Goal: Information Seeking & Learning: Learn about a topic

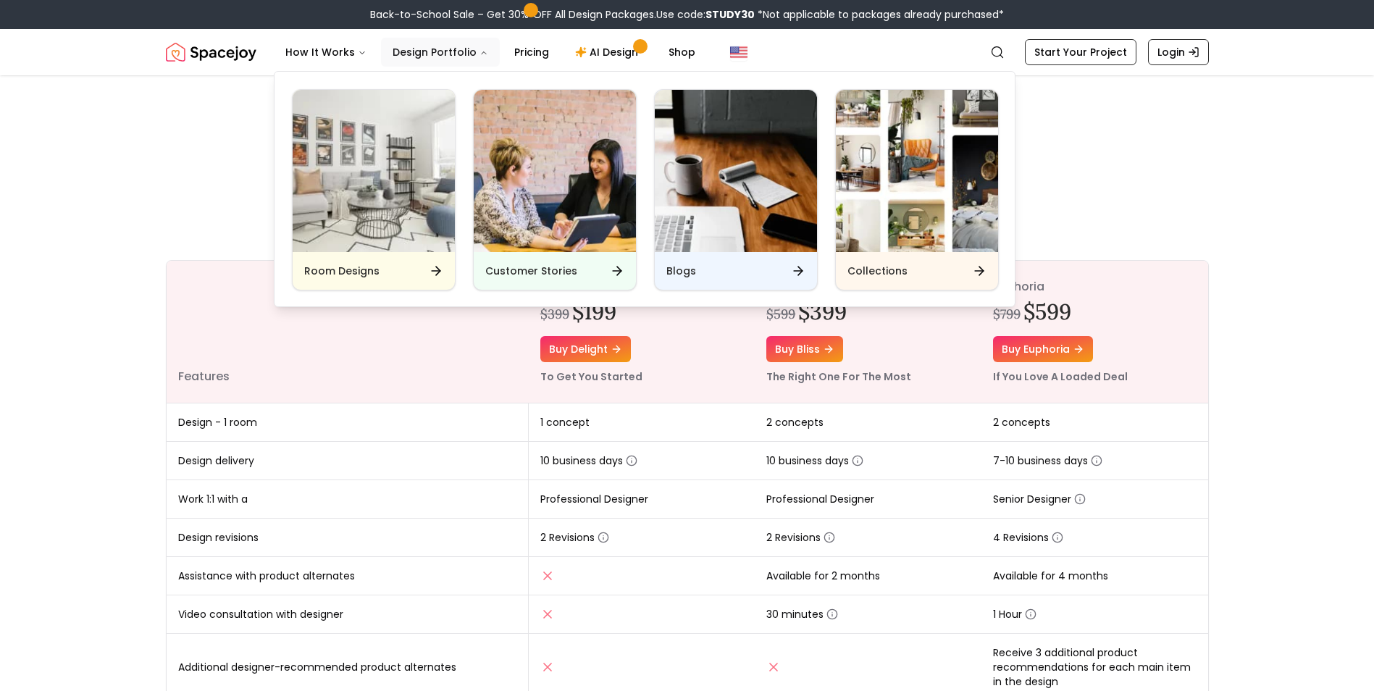
click at [447, 51] on button "Design Portfolio" at bounding box center [440, 52] width 119 height 29
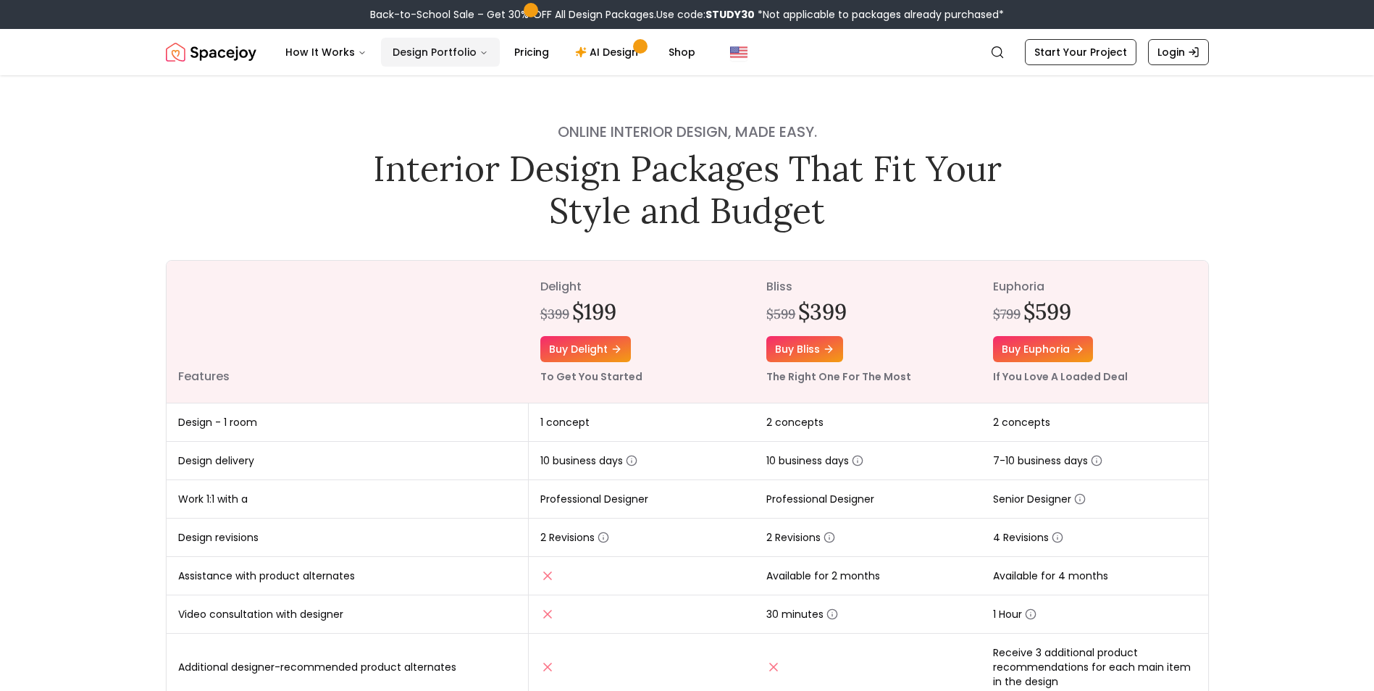
click at [469, 50] on button "Design Portfolio" at bounding box center [440, 52] width 119 height 29
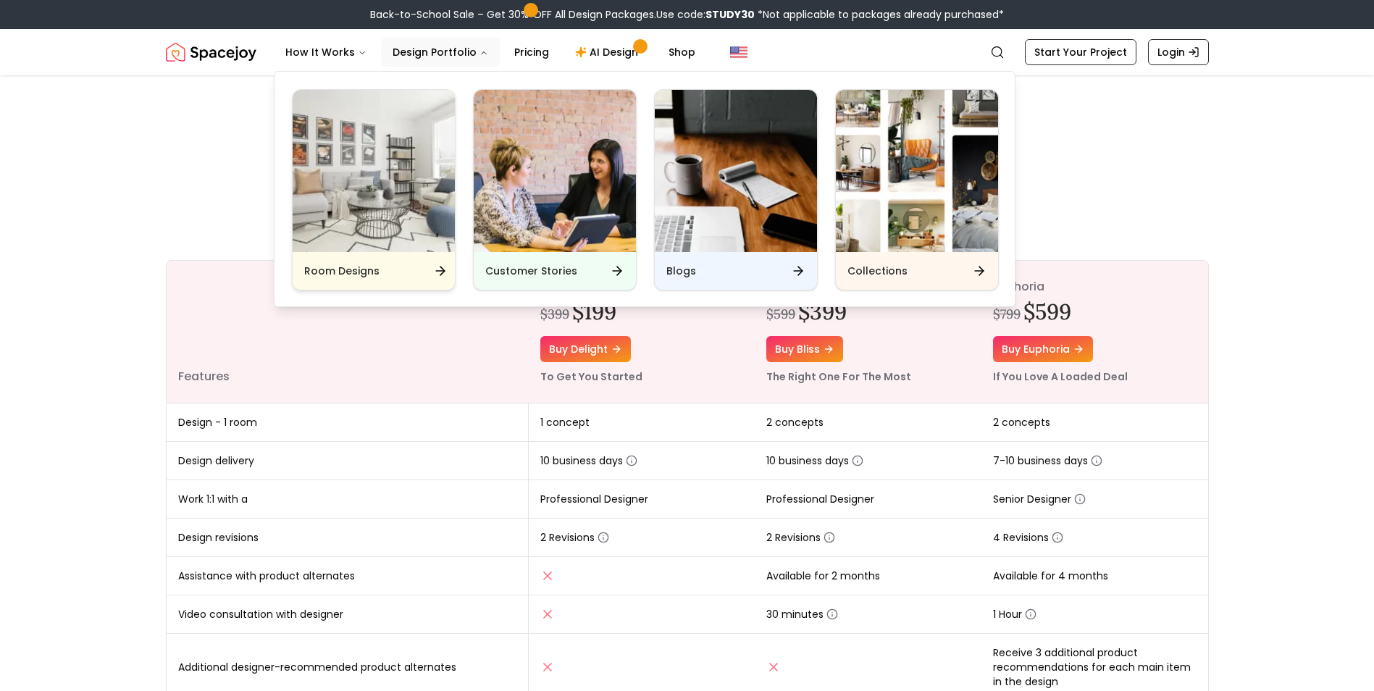
click at [388, 208] on img "Main" at bounding box center [374, 171] width 162 height 162
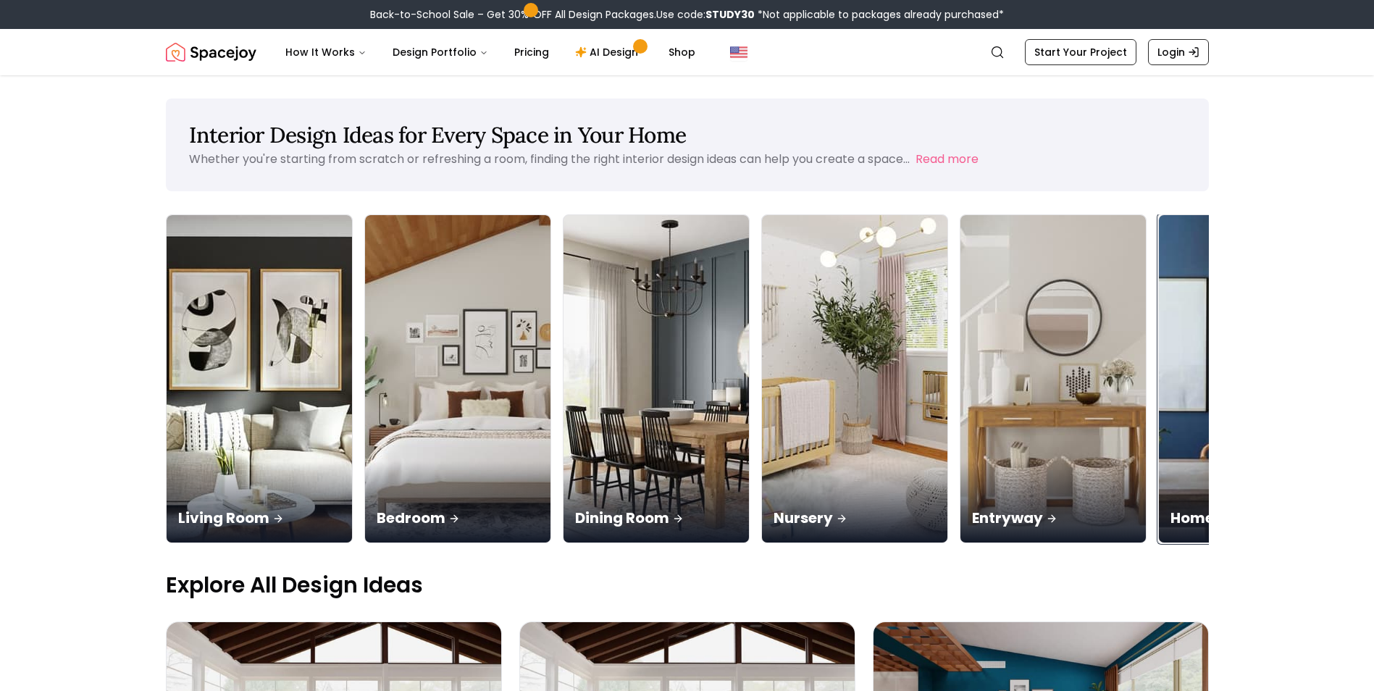
click at [1182, 510] on p "Home Office" at bounding box center [1252, 518] width 162 height 20
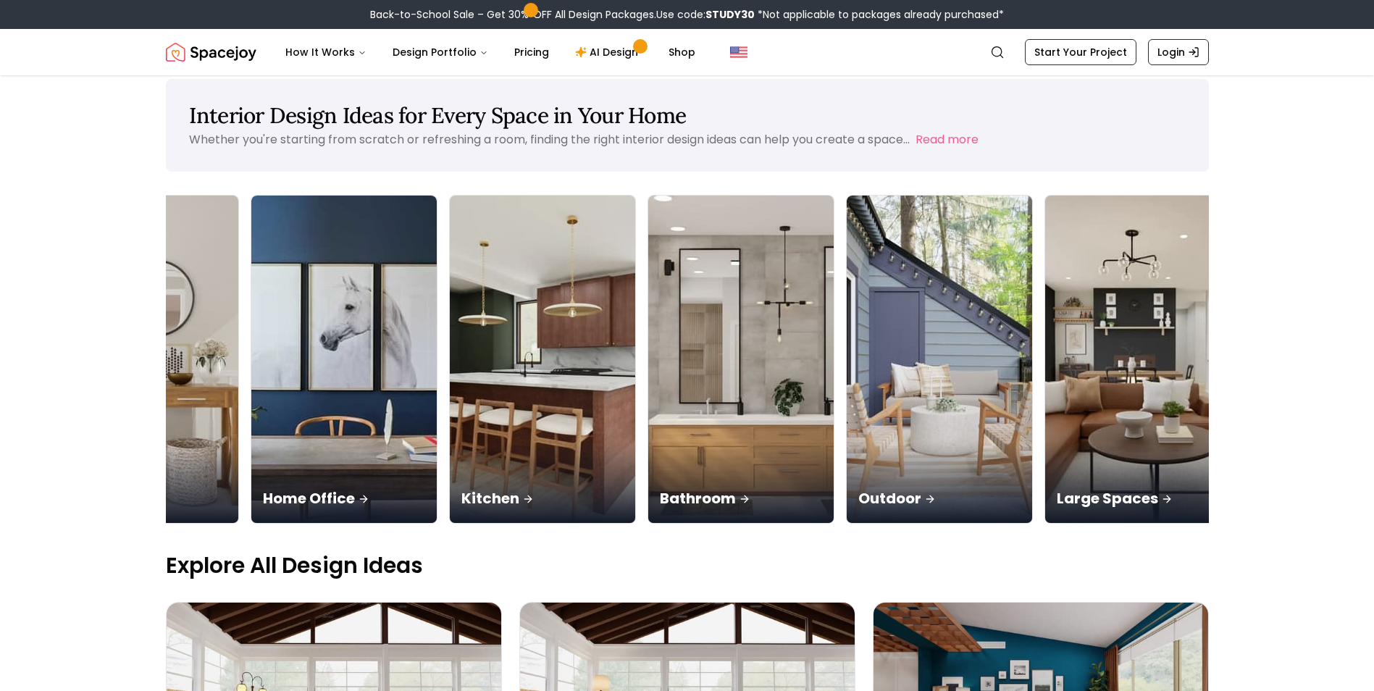
scroll to position [0, 930]
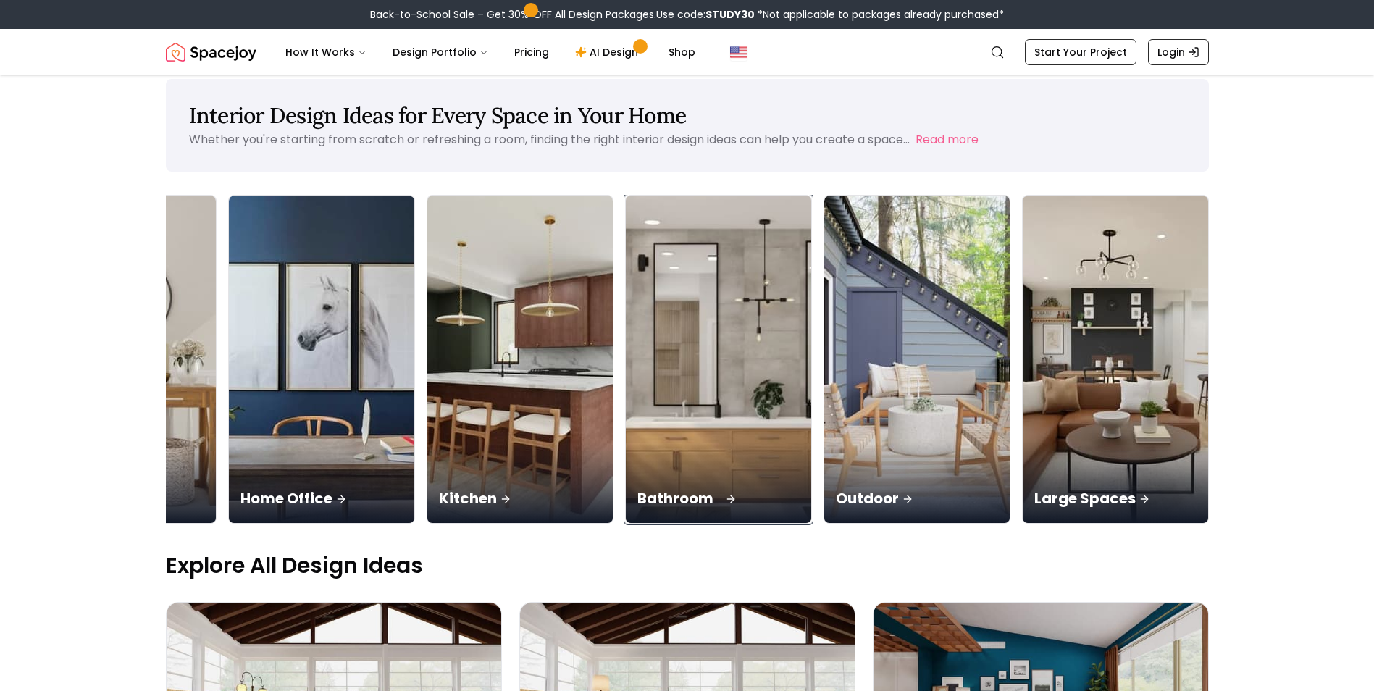
click at [688, 460] on div "Bathroom" at bounding box center [718, 482] width 185 height 81
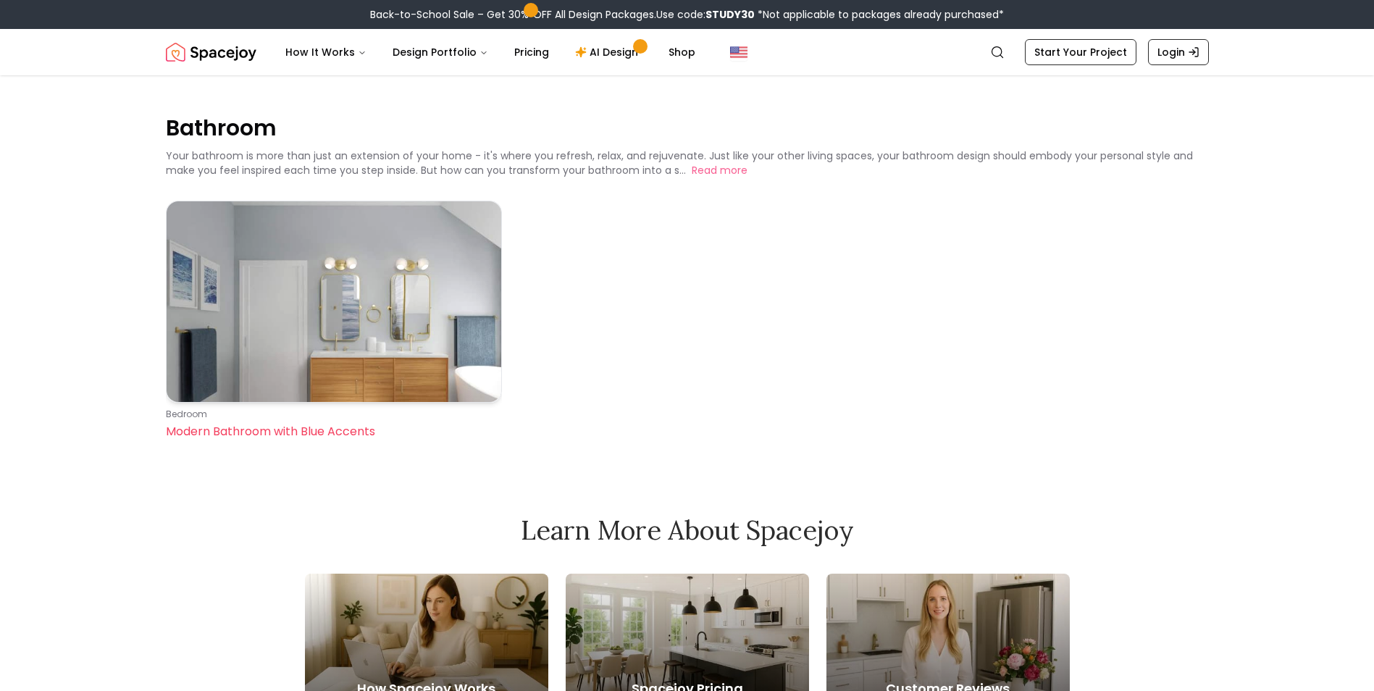
click at [422, 357] on img at bounding box center [334, 301] width 335 height 201
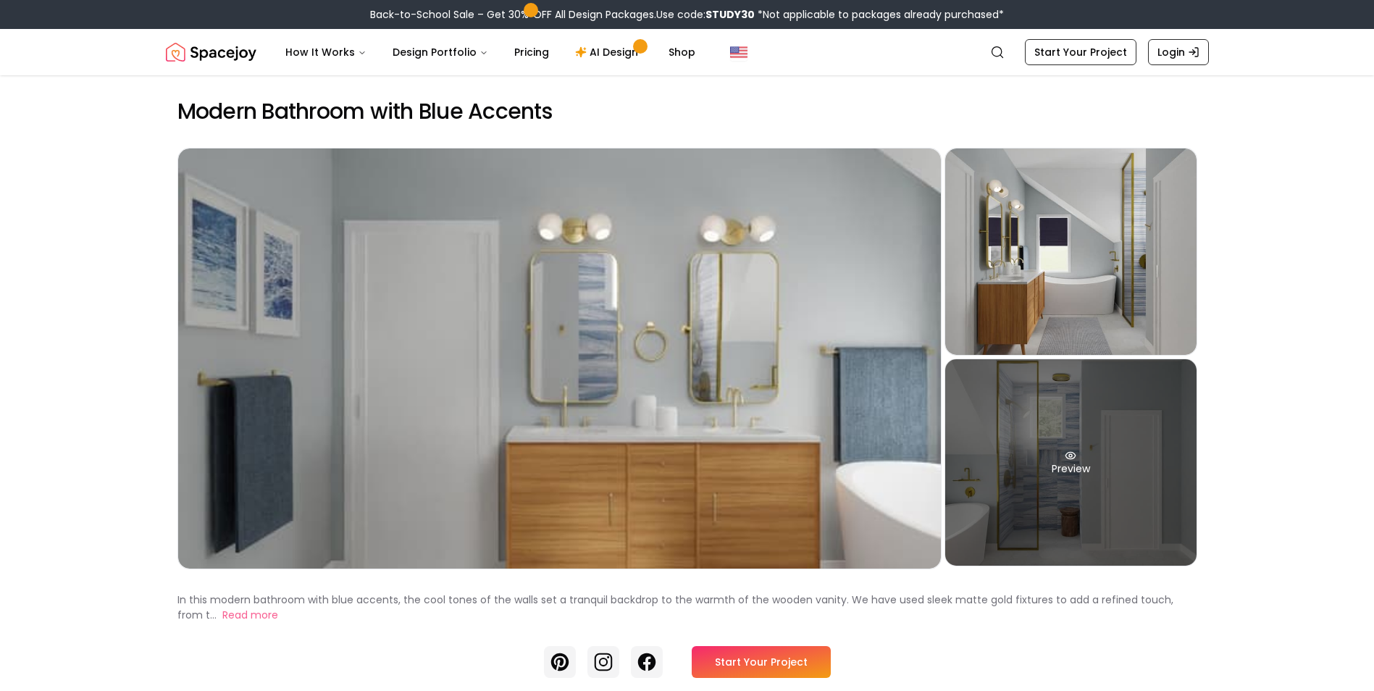
click at [1091, 481] on div "Preview" at bounding box center [1071, 462] width 251 height 206
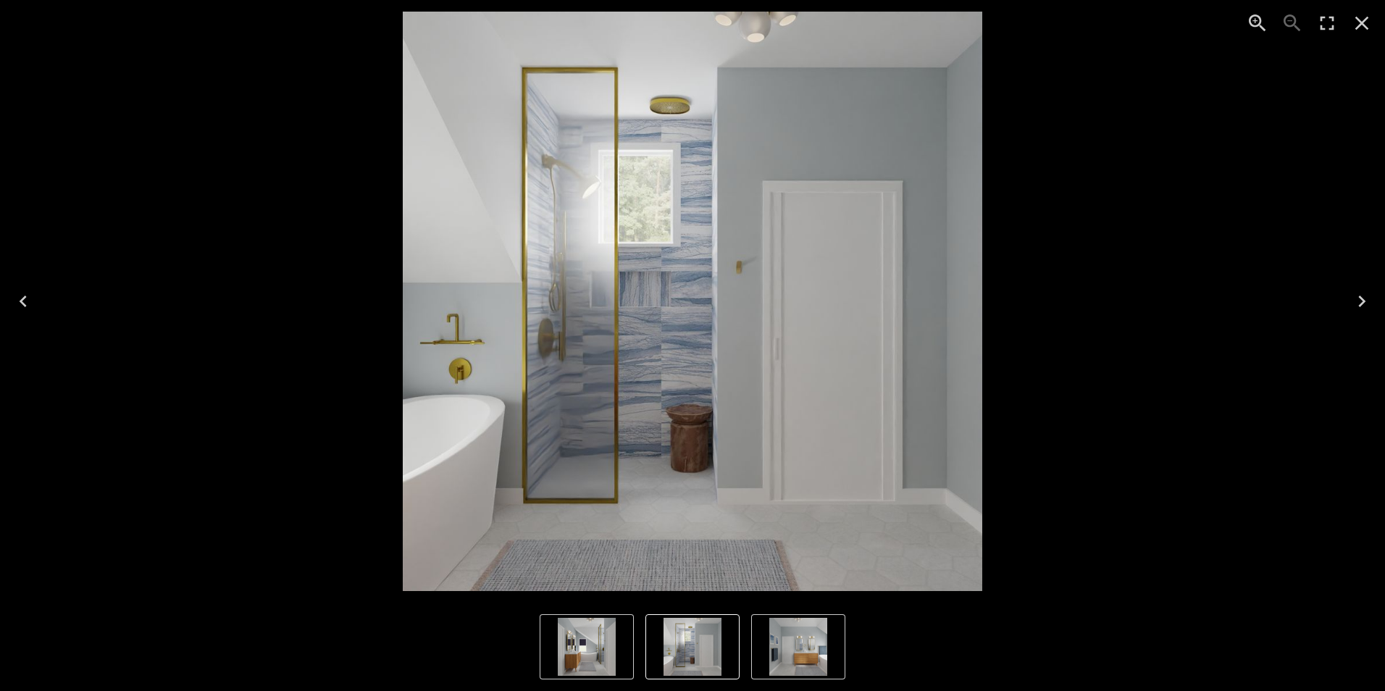
click at [704, 651] on img "3 of 3" at bounding box center [693, 647] width 58 height 58
click at [804, 651] on img "1 of 3" at bounding box center [798, 647] width 58 height 58
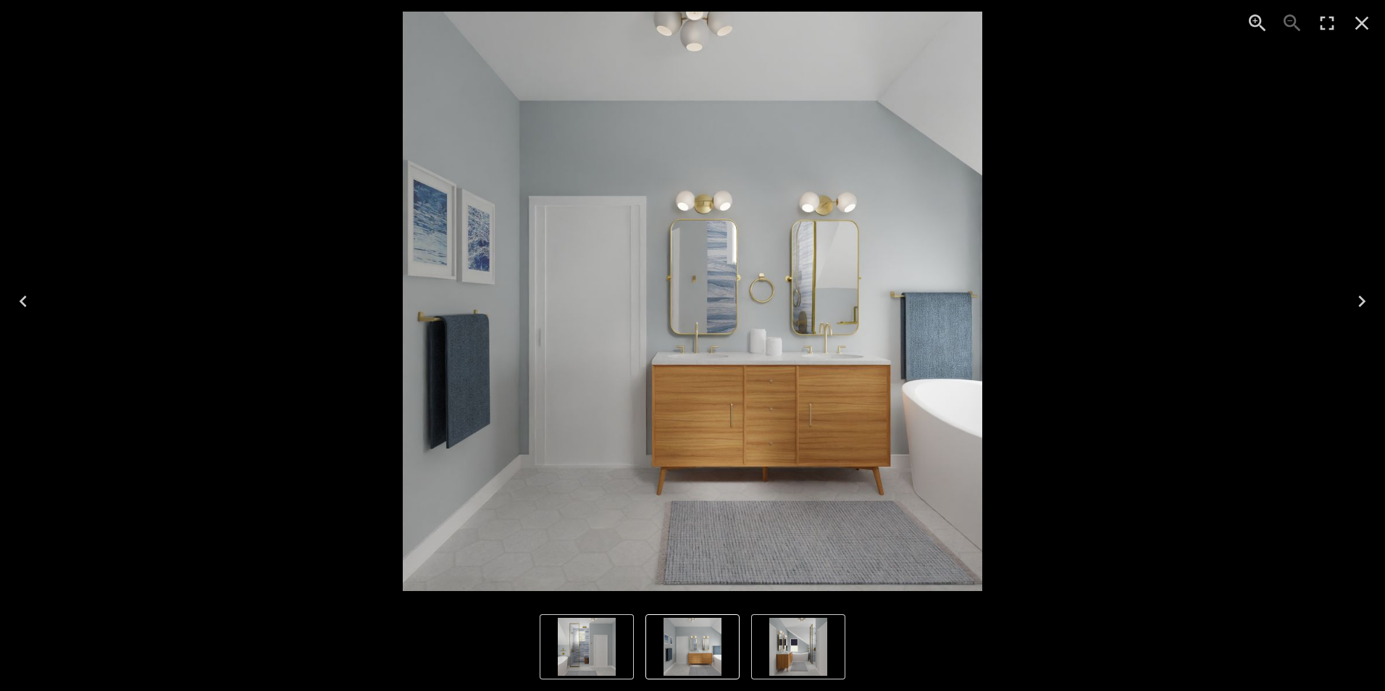
click at [1366, 23] on icon "Close" at bounding box center [1362, 23] width 23 height 23
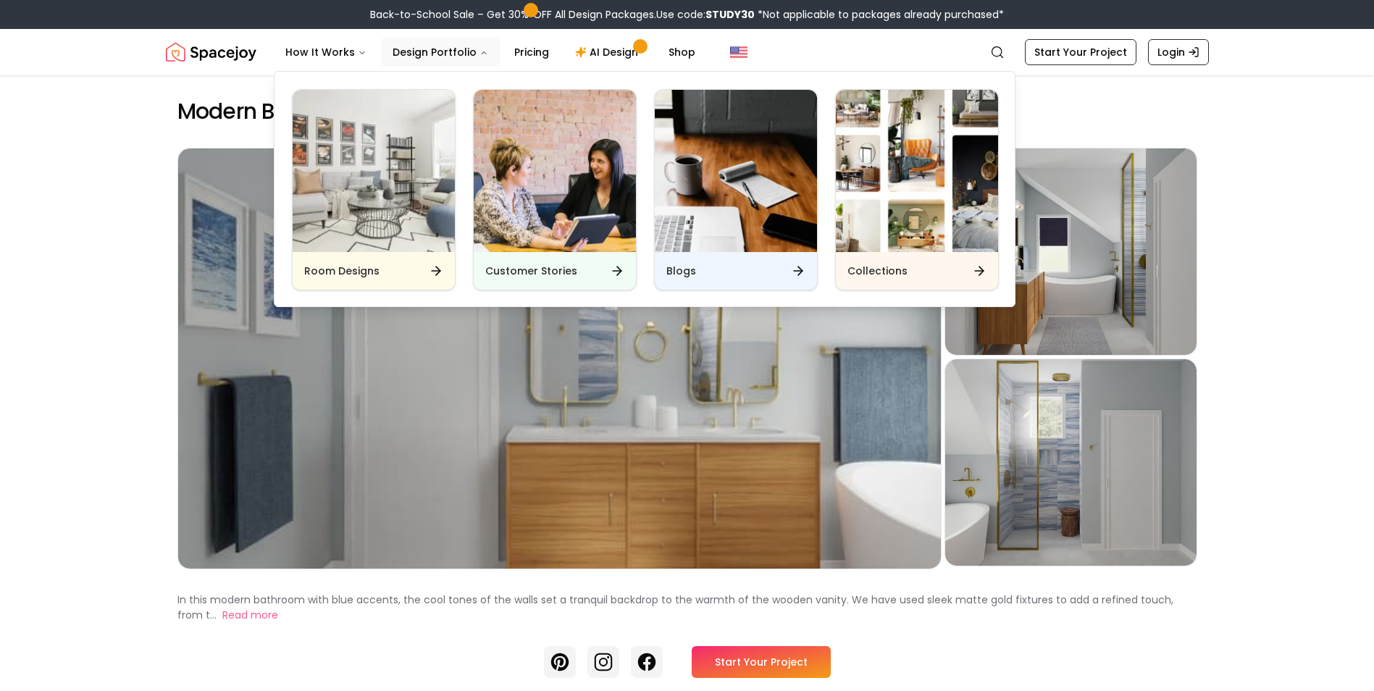
click at [459, 196] on div "Room Designs Customer Stories Blogs Collections" at bounding box center [646, 190] width 742 height 236
click at [404, 274] on div "Room Designs" at bounding box center [374, 271] width 162 height 38
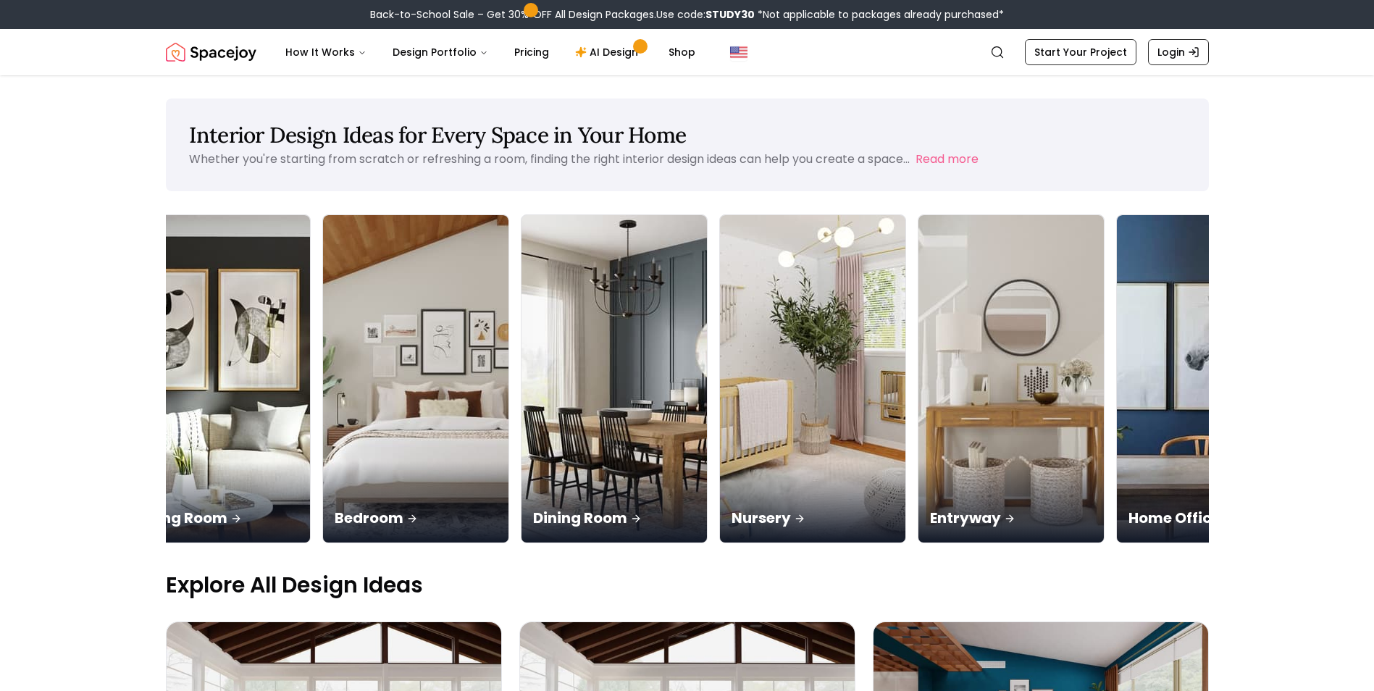
scroll to position [0, 3]
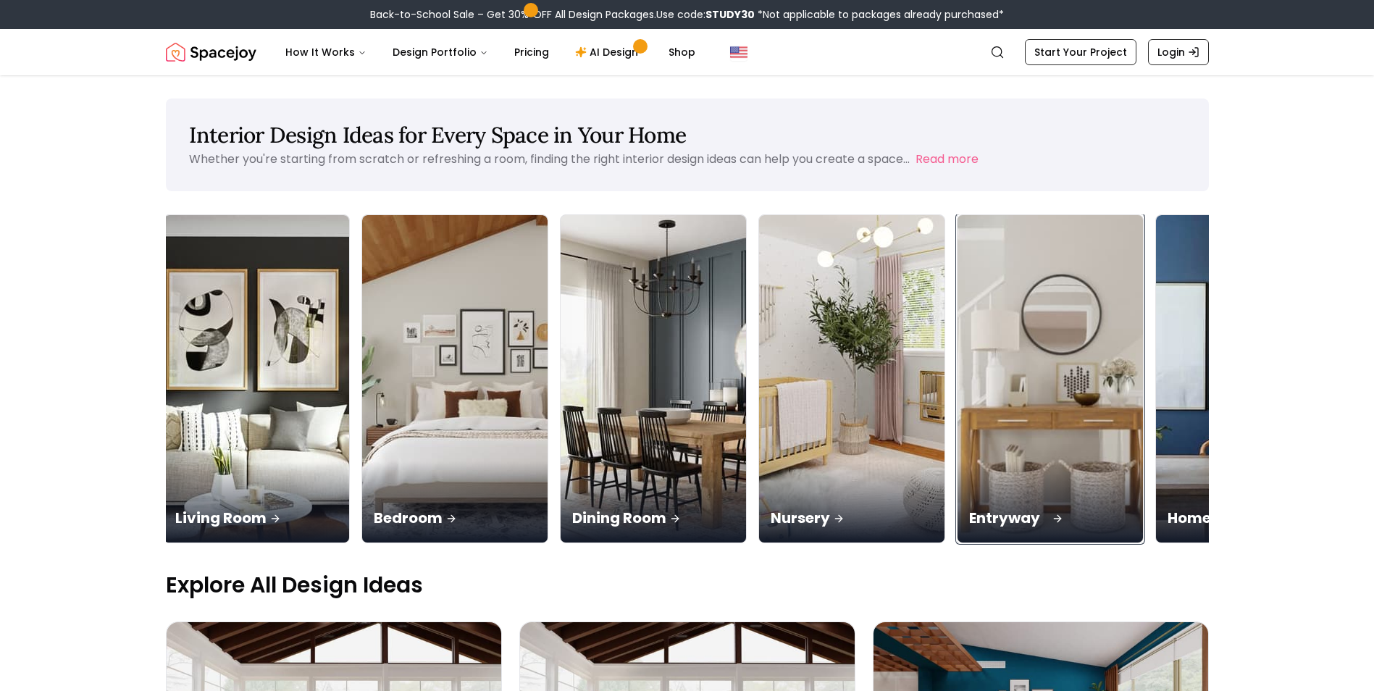
click at [1046, 496] on div "Entryway" at bounding box center [1050, 502] width 185 height 81
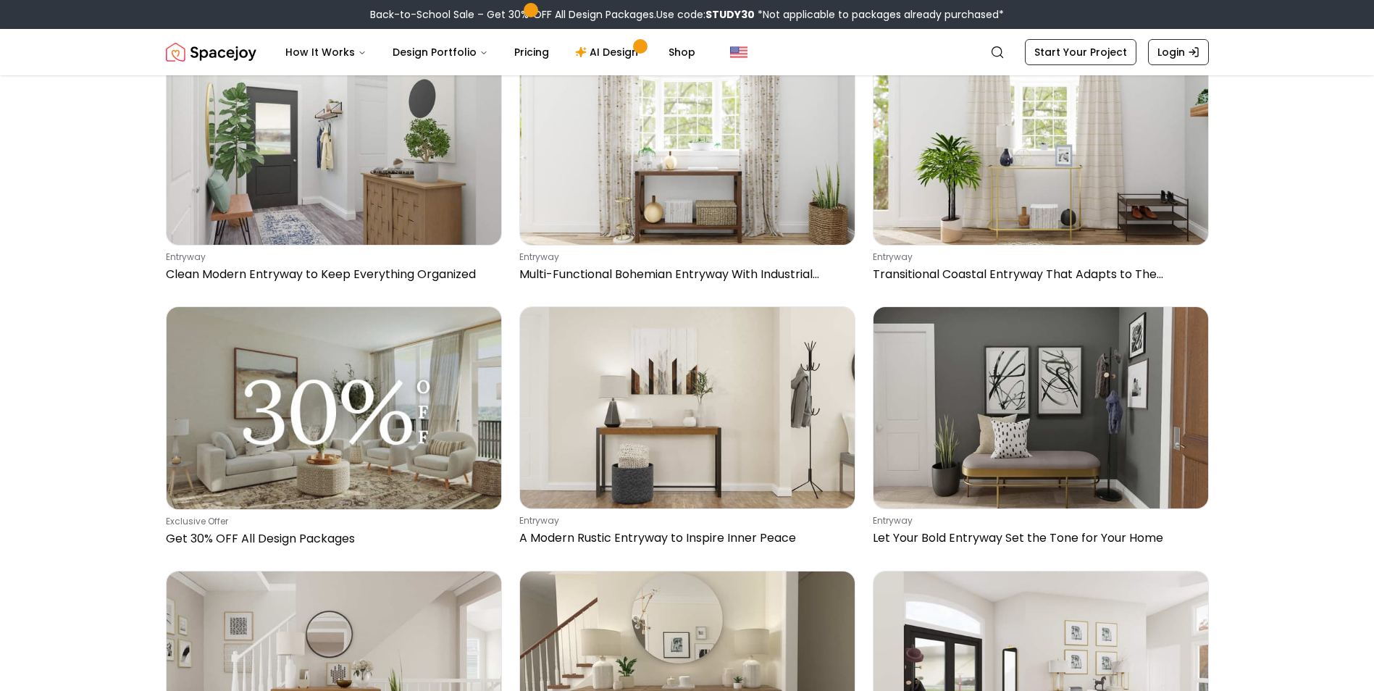
scroll to position [3739, 0]
